Goal: Information Seeking & Learning: Check status

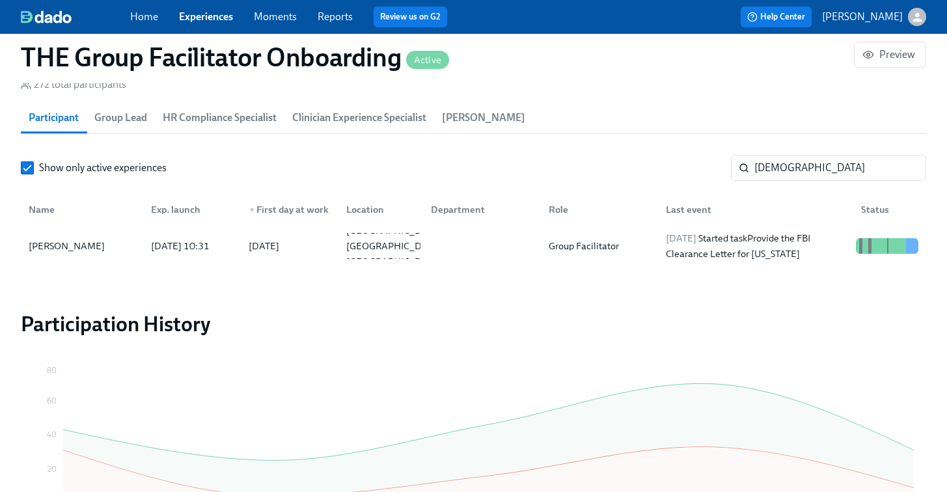
scroll to position [175, 0]
click at [772, 169] on input "sunni" at bounding box center [840, 168] width 172 height 26
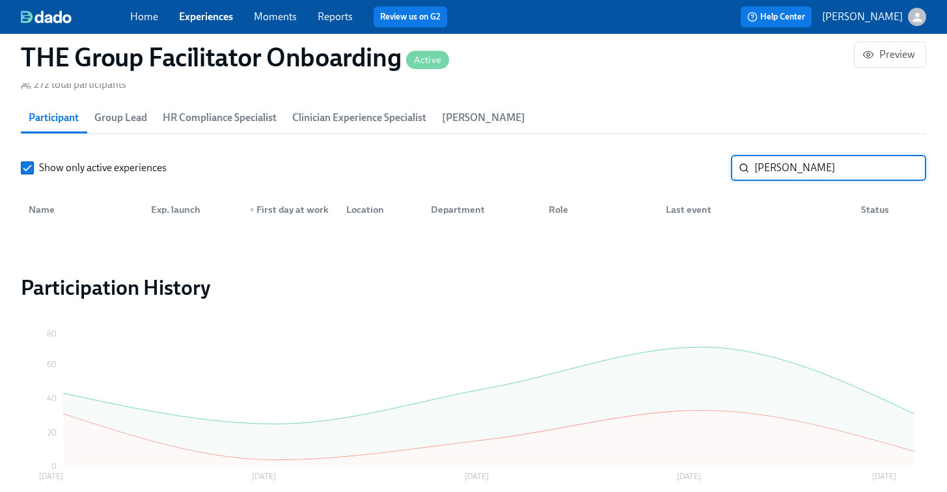
type input "natalie rivas"
drag, startPoint x: 213, startPoint y: 30, endPoint x: 197, endPoint y: 12, distance: 24.0
click at [213, 30] on div "Home Experiences Moments Reports Review us on G2 Help Center Jessica Barrett" at bounding box center [473, 17] width 947 height 34
click at [197, 12] on link "Experiences" at bounding box center [206, 16] width 54 height 12
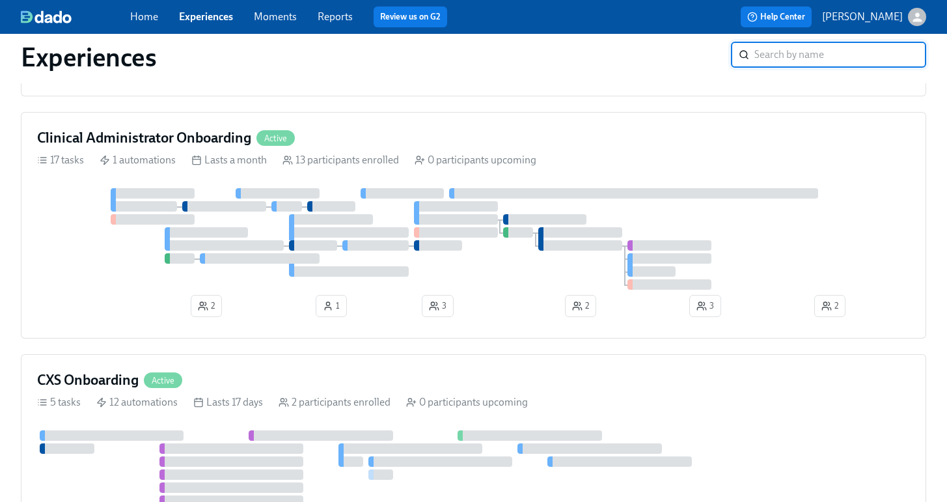
scroll to position [1377, 0]
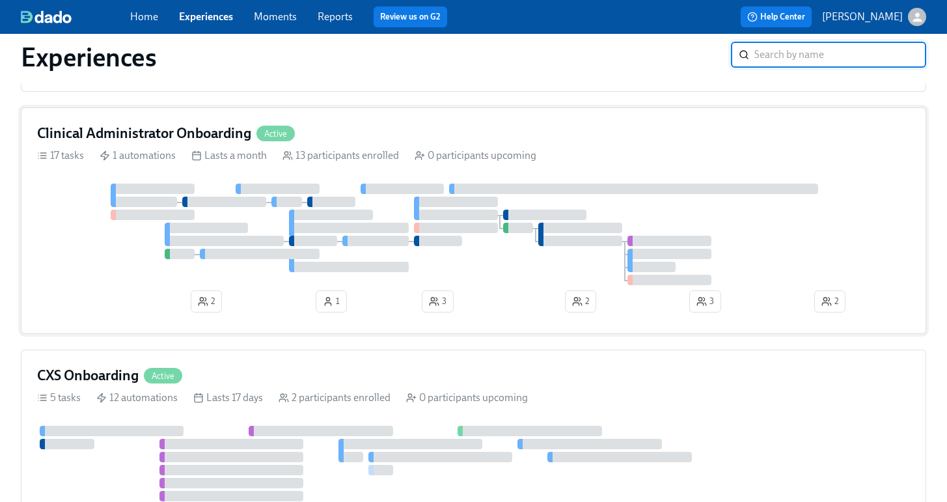
click at [74, 285] on div at bounding box center [473, 235] width 873 height 102
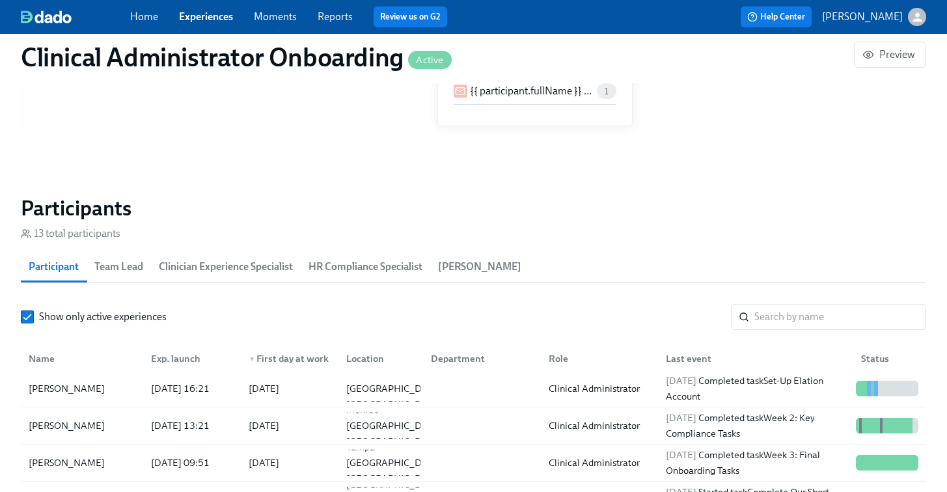
scroll to position [965, 0]
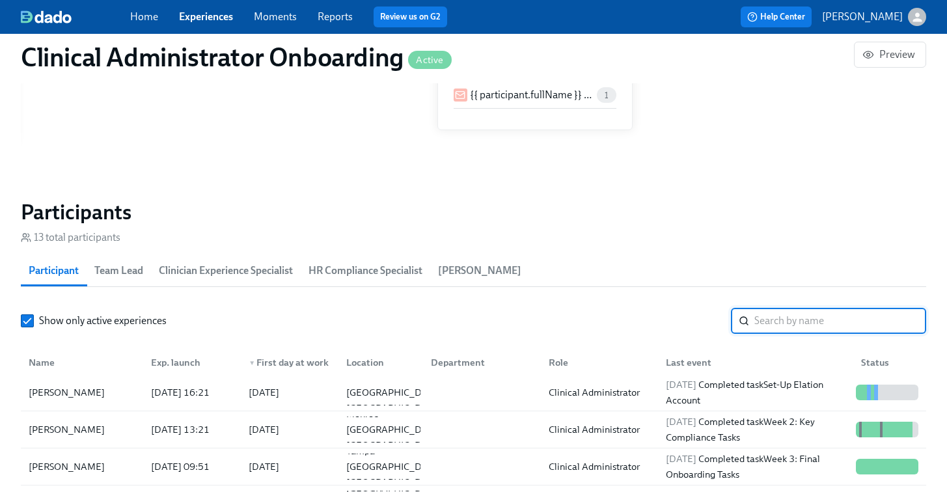
click at [763, 324] on input "search" at bounding box center [840, 321] width 172 height 26
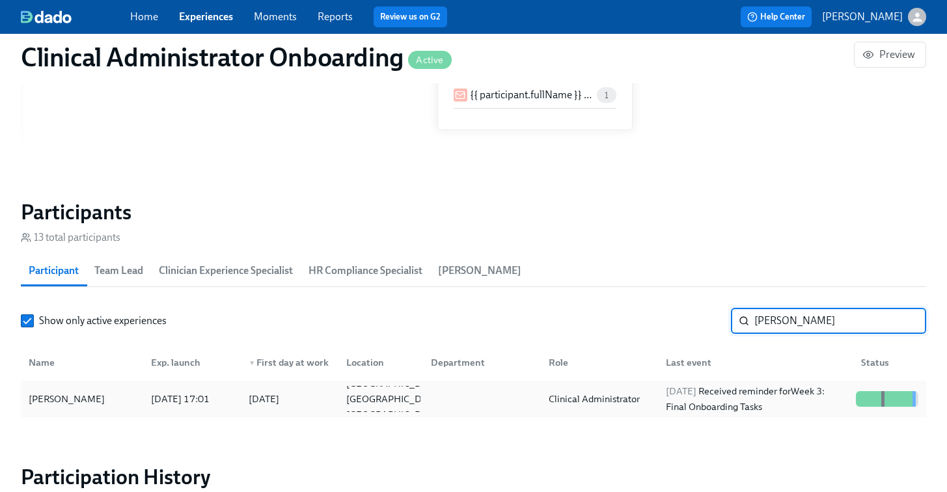
type input "natalie"
click at [98, 396] on div "[PERSON_NAME]" at bounding box center [81, 399] width 117 height 26
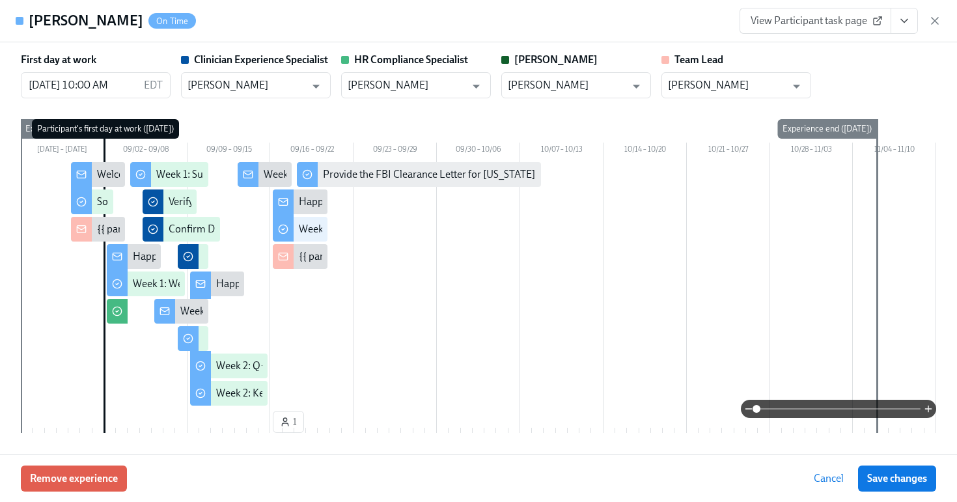
click at [888, 26] on link "View Participant task page" at bounding box center [815, 21] width 152 height 26
click at [901, 20] on icon "View task page" at bounding box center [904, 21] width 7 height 3
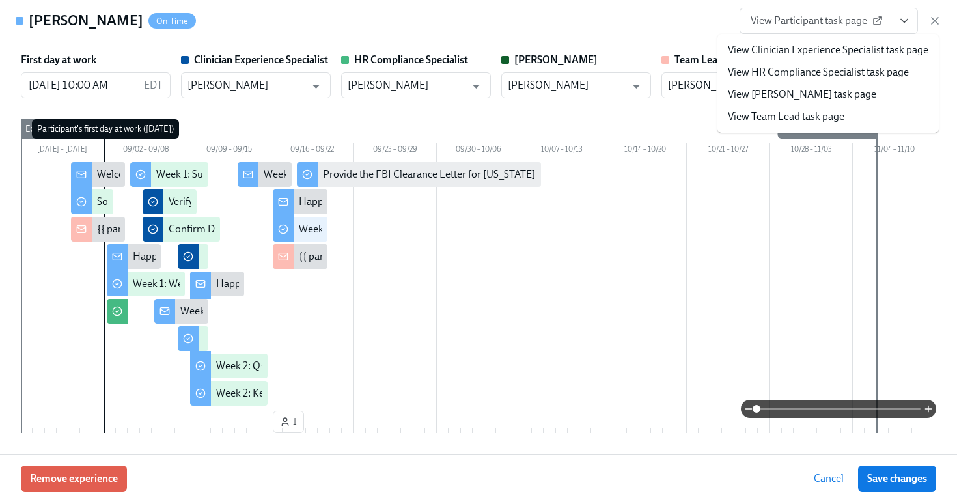
click at [791, 76] on link "View HR Compliance Specialist task page" at bounding box center [818, 72] width 181 height 14
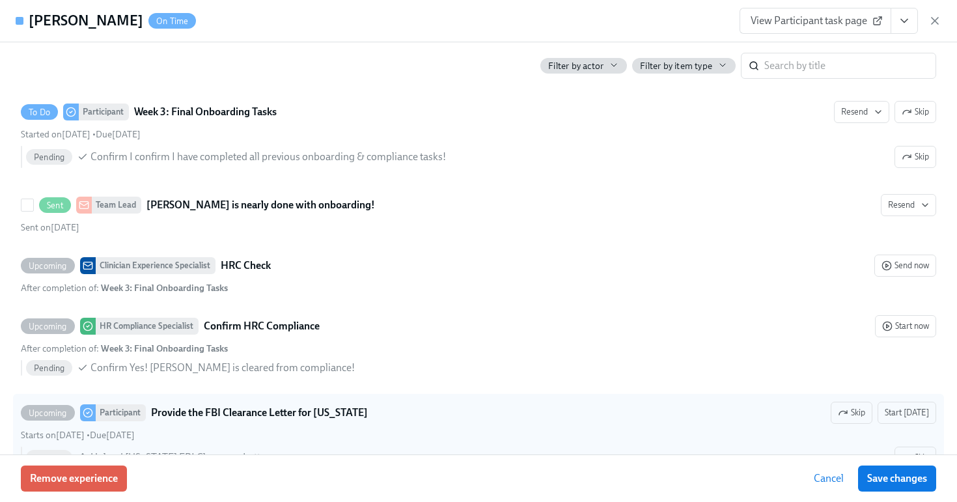
scroll to position [2060, 0]
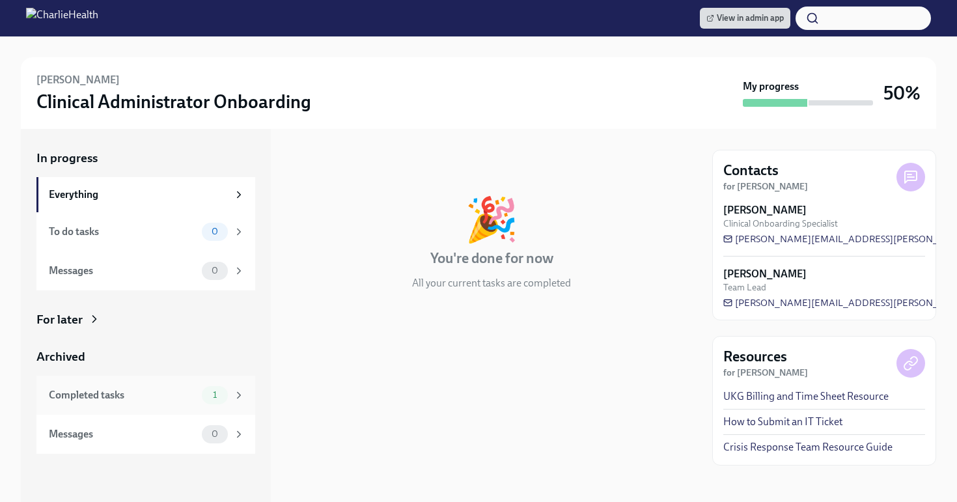
click at [177, 394] on div "Completed tasks" at bounding box center [123, 395] width 148 height 14
